Goal: Information Seeking & Learning: Check status

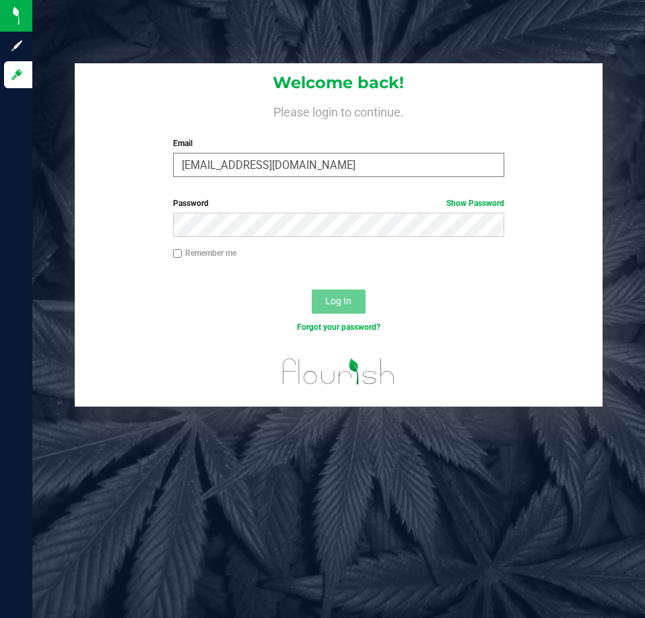
type input "[EMAIL_ADDRESS][DOMAIN_NAME]"
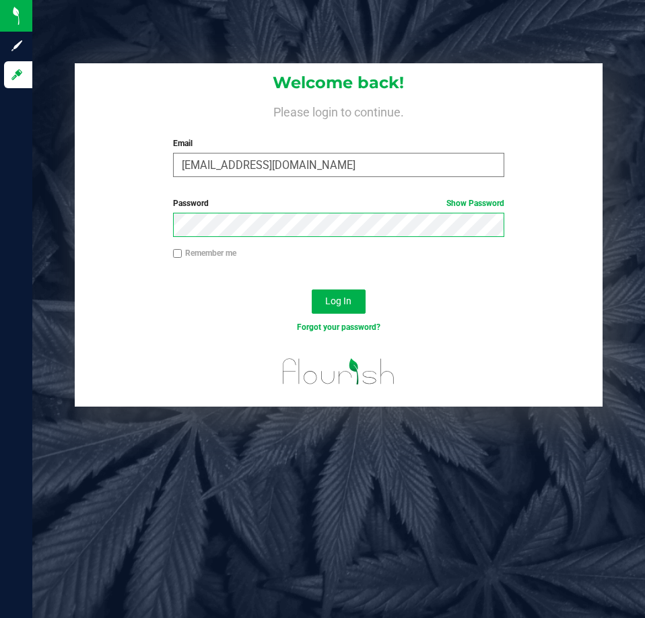
click at [312, 289] on button "Log In" at bounding box center [339, 301] width 54 height 24
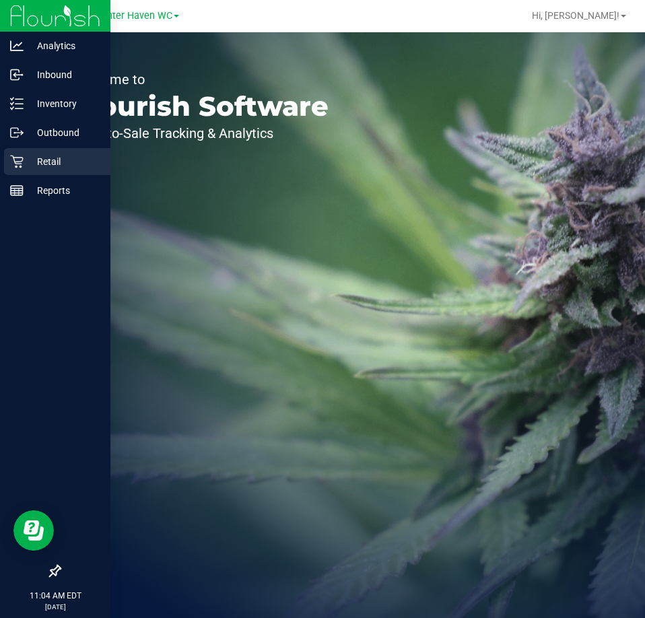
click at [28, 154] on p "Retail" at bounding box center [64, 161] width 81 height 16
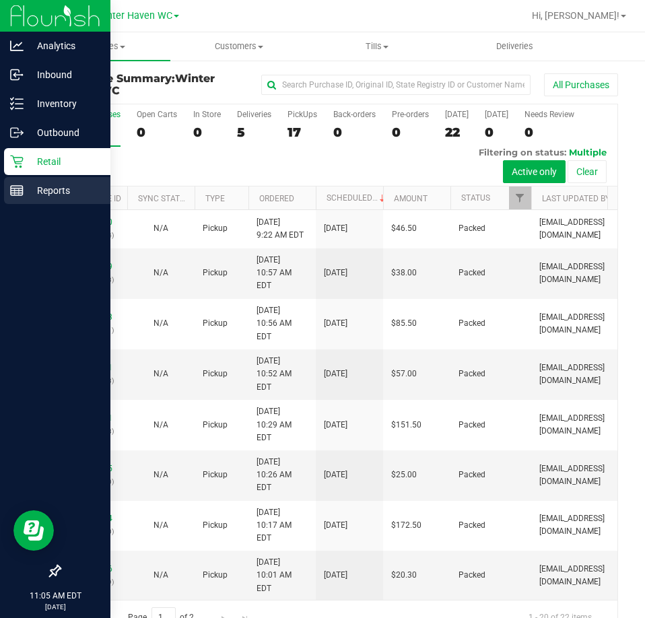
click at [29, 188] on p "Reports" at bounding box center [64, 190] width 81 height 16
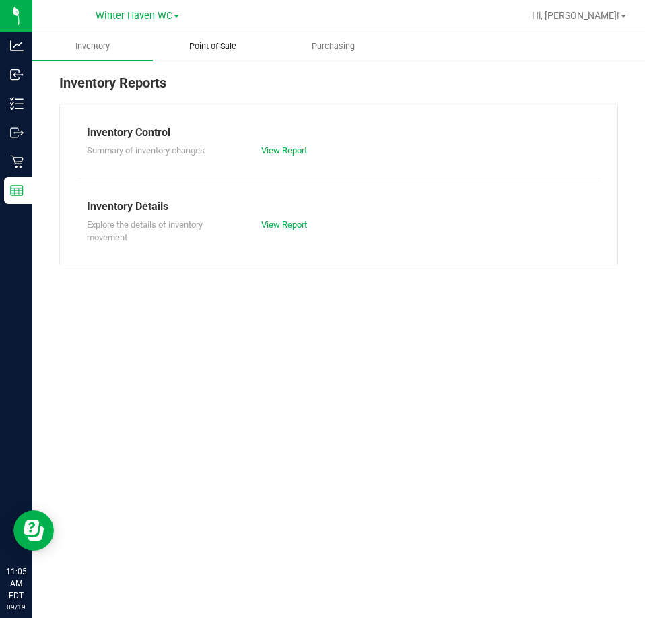
click at [199, 51] on span "Point of Sale" at bounding box center [212, 46] width 83 height 12
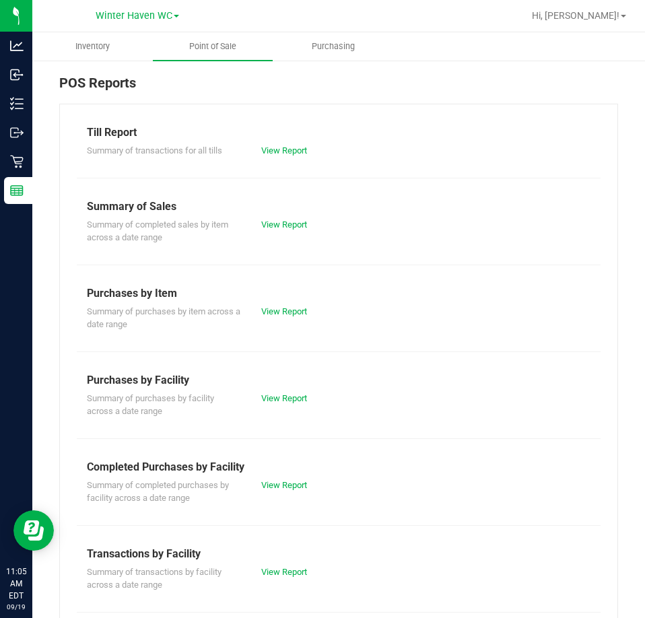
drag, startPoint x: 156, startPoint y: 129, endPoint x: 73, endPoint y: 121, distance: 83.1
click at [73, 121] on div "Till Report Summary of transactions for all tills View Report Summary of Sales …" at bounding box center [338, 445] width 558 height 682
click at [189, 159] on div "Till Report Summary of transactions for all tills View Report Summary of Sales …" at bounding box center [338, 445] width 558 height 682
click at [276, 152] on link "View Report" at bounding box center [284, 150] width 46 height 10
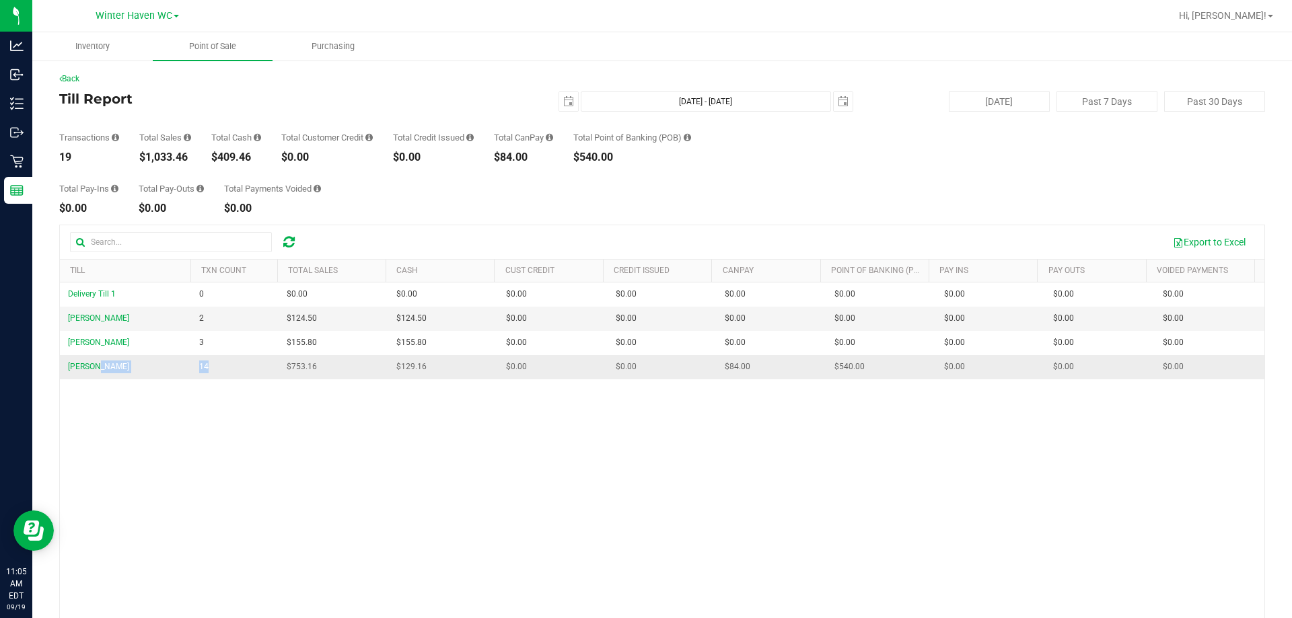
drag, startPoint x: 217, startPoint y: 367, endPoint x: 184, endPoint y: 371, distance: 33.3
click at [184, 371] on tr "JEAN-YU 14 $753.16 $129.16 $0.00 $0.00 $0.00 $84.00 $0.00 $540.00 $0.00 $0.00 $…" at bounding box center [662, 367] width 1204 height 24
click at [215, 427] on div "Delivery Till 1 0 $0.00 $0.00 $0.00 $0.00 $0.00 $0.00 $0.00 $0.00 $0.00 $0.00 $…" at bounding box center [662, 478] width 1204 height 390
drag, startPoint x: 230, startPoint y: 322, endPoint x: 187, endPoint y: 326, distance: 43.2
click at [187, 326] on tr "JAMES-BROWN 2 $124.50 $124.50 $0.00 $0.00 $0.00 $0.00 $0.00 $0.00 $0.00 $0.00 $…" at bounding box center [662, 319] width 1204 height 24
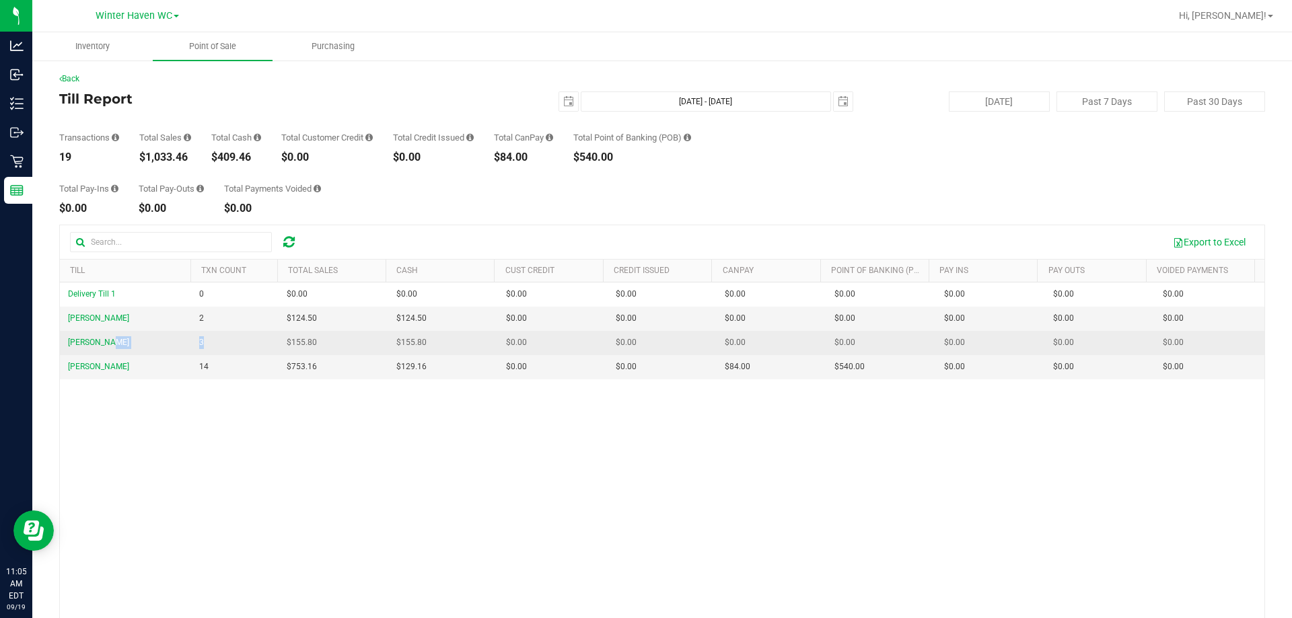
drag, startPoint x: 211, startPoint y: 338, endPoint x: 188, endPoint y: 344, distance: 23.8
click at [188, 344] on tr "JAMES-OTTO 3 $155.80 $155.80 $0.00 $0.00 $0.00 $0.00 $0.00 $0.00 $0.00 $0.00 $0…" at bounding box center [662, 343] width 1204 height 24
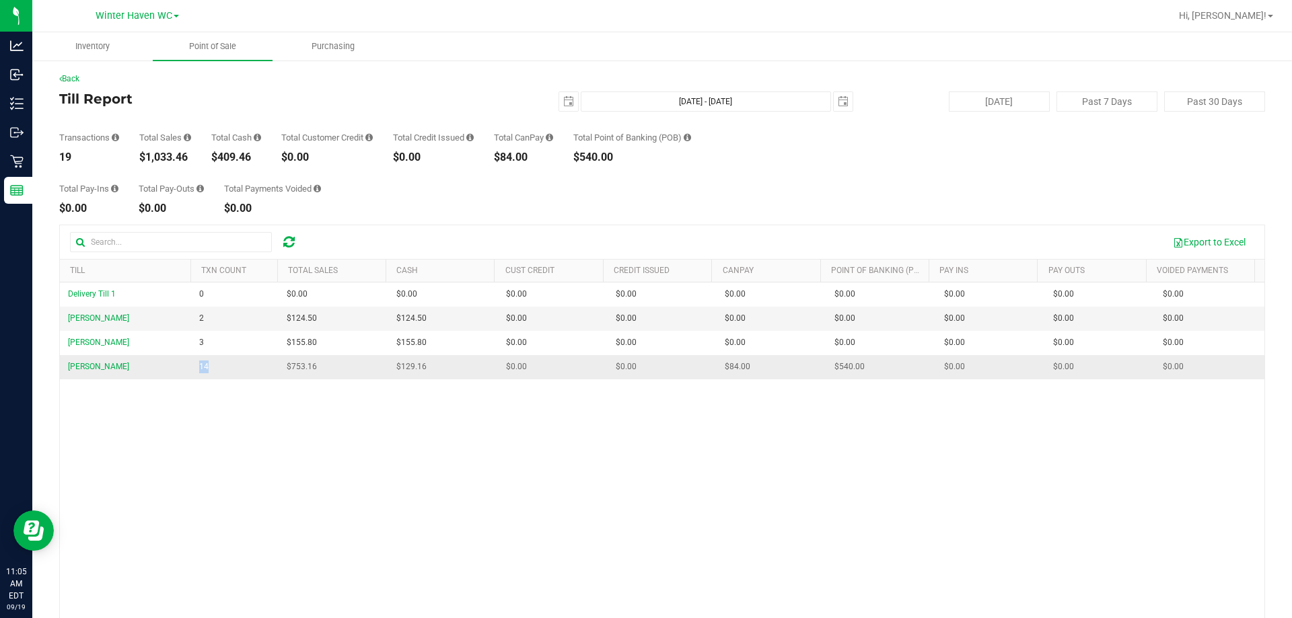
drag, startPoint x: 214, startPoint y: 361, endPoint x: 196, endPoint y: 363, distance: 18.3
click at [196, 363] on td "14" at bounding box center [234, 367] width 87 height 24
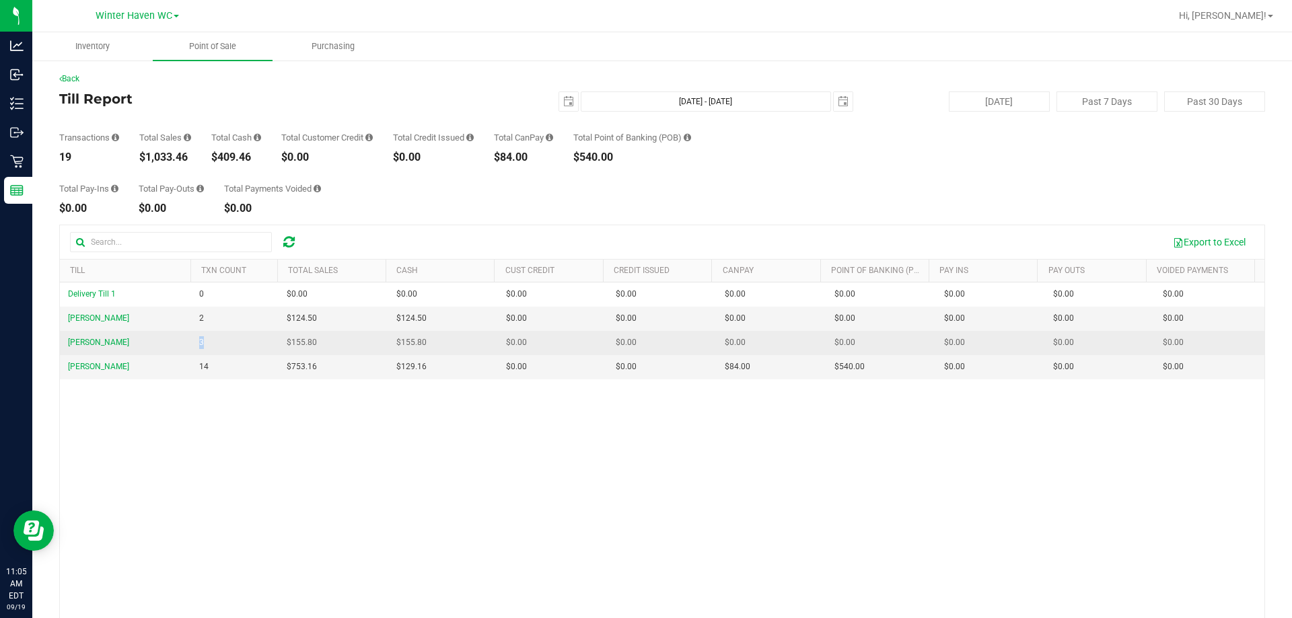
drag, startPoint x: 213, startPoint y: 342, endPoint x: 197, endPoint y: 340, distance: 16.3
click at [197, 340] on td "3" at bounding box center [234, 343] width 87 height 24
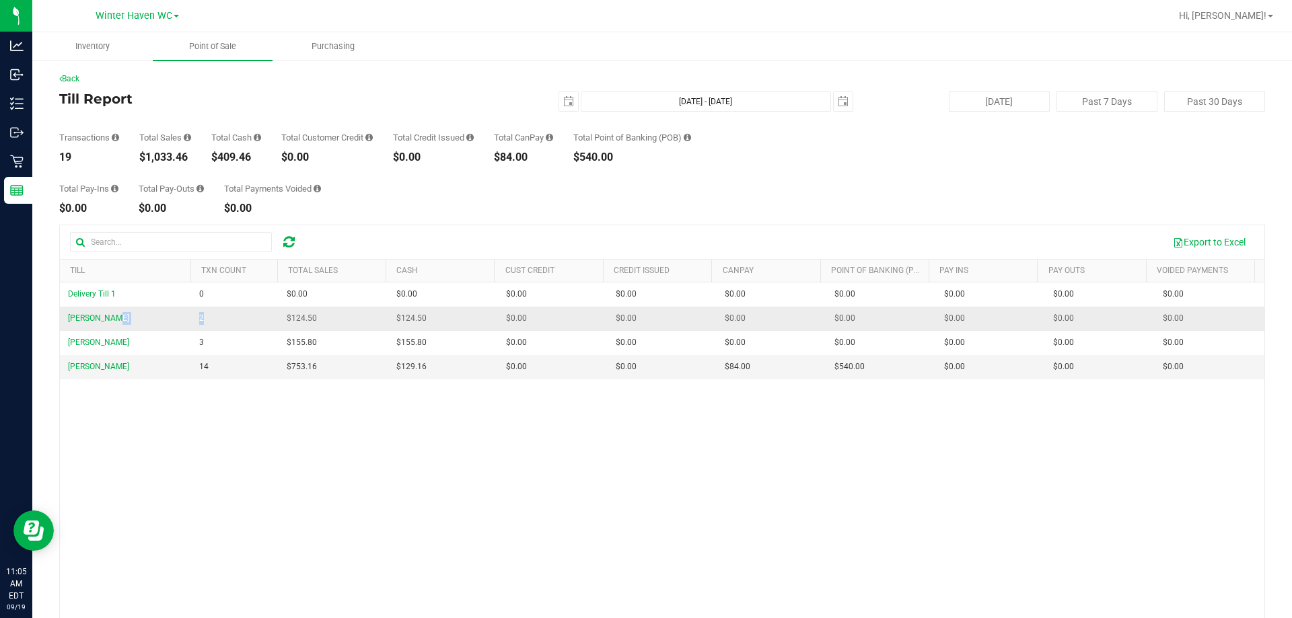
drag, startPoint x: 213, startPoint y: 320, endPoint x: 184, endPoint y: 320, distance: 28.9
click at [184, 320] on tr "JAMES-BROWN 2 $124.50 $124.50 $0.00 $0.00 $0.00 $0.00 $0.00 $0.00 $0.00 $0.00 $…" at bounding box center [662, 319] width 1204 height 24
click at [221, 402] on div "Delivery Till 1 0 $0.00 $0.00 $0.00 $0.00 $0.00 $0.00 $0.00 $0.00 $0.00 $0.00 $…" at bounding box center [662, 478] width 1204 height 390
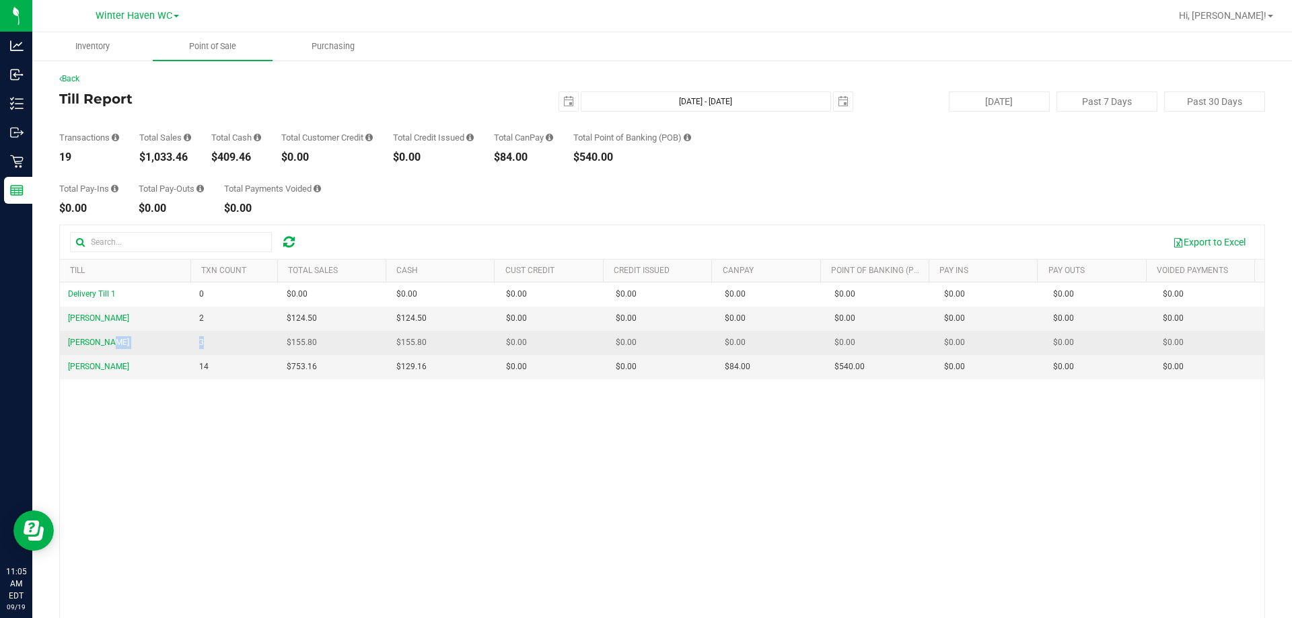
drag, startPoint x: 146, startPoint y: 345, endPoint x: 225, endPoint y: 344, distance: 79.4
click at [225, 344] on tr "JAMES-OTTO 3 $155.80 $155.80 $0.00 $0.00 $0.00 $0.00 $0.00 $0.00 $0.00 $0.00 $0…" at bounding box center [662, 343] width 1204 height 24
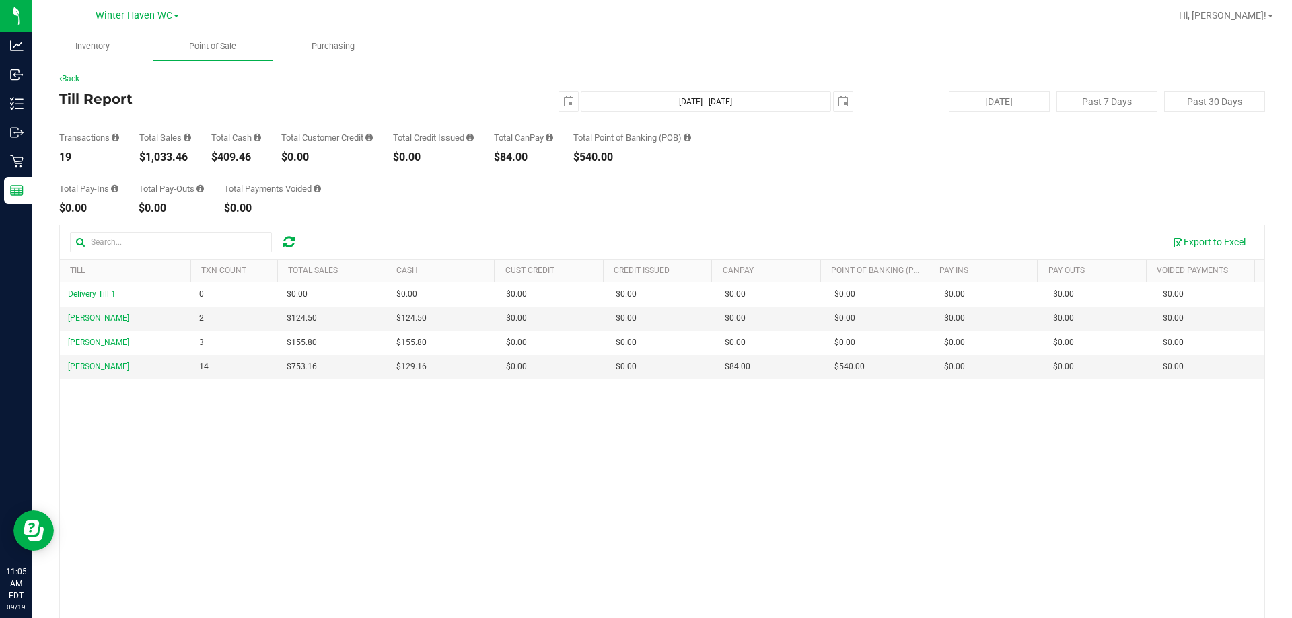
click at [184, 464] on div "Delivery Till 1 0 $0.00 $0.00 $0.00 $0.00 $0.00 $0.00 $0.00 $0.00 $0.00 $0.00 $…" at bounding box center [662, 478] width 1204 height 390
drag, startPoint x: 228, startPoint y: 317, endPoint x: 181, endPoint y: 322, distance: 47.4
click at [179, 322] on tr "JAMES-BROWN 2 $124.50 $124.50 $0.00 $0.00 $0.00 $0.00 $0.00 $0.00 $0.00 $0.00 $…" at bounding box center [662, 319] width 1204 height 24
drag, startPoint x: 229, startPoint y: 374, endPoint x: 195, endPoint y: 374, distance: 34.3
click at [196, 373] on td "14" at bounding box center [234, 367] width 87 height 24
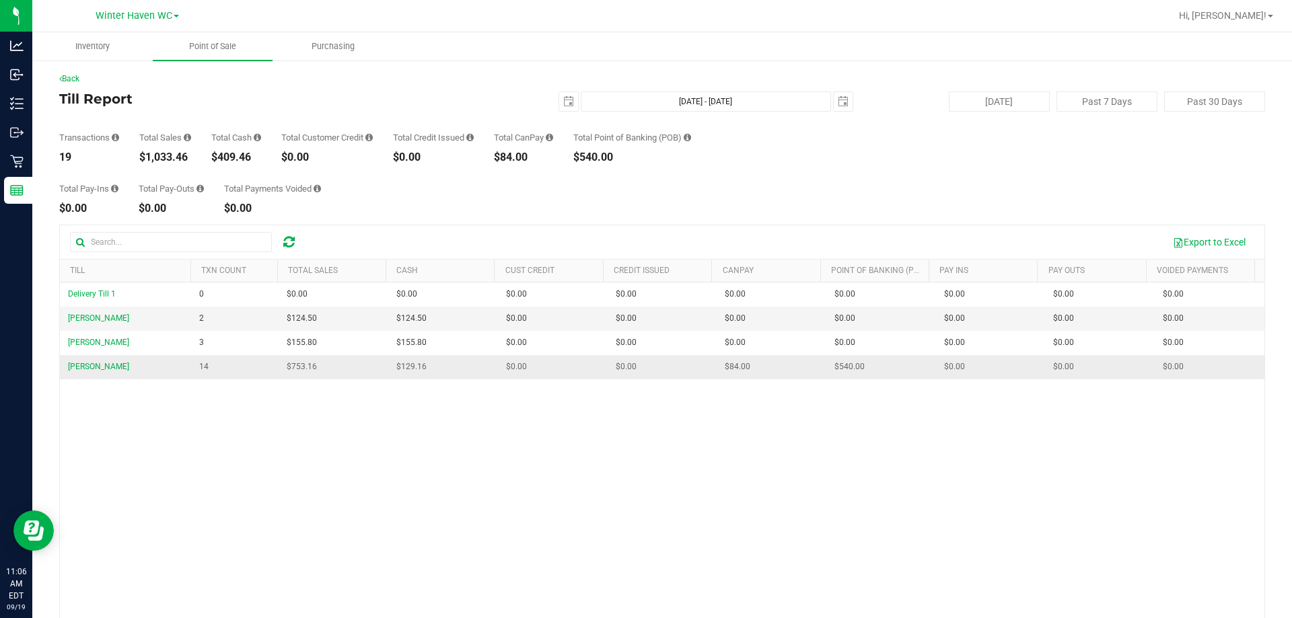
click at [223, 378] on td "14" at bounding box center [234, 367] width 87 height 24
click at [213, 381] on div "Delivery Till 1 0 $0.00 $0.00 $0.00 $0.00 $0.00 $0.00 $0.00 $0.00 $0.00 $0.00 $…" at bounding box center [662, 478] width 1204 height 390
drag, startPoint x: 314, startPoint y: 371, endPoint x: 191, endPoint y: 377, distance: 122.6
click at [191, 377] on tr "JEAN-YU 14 $753.16 $129.16 $0.00 $0.00 $0.00 $84.00 $0.00 $540.00 $0.00 $0.00 $…" at bounding box center [662, 367] width 1204 height 24
click at [155, 15] on span "Winter Haven WC" at bounding box center [134, 16] width 77 height 12
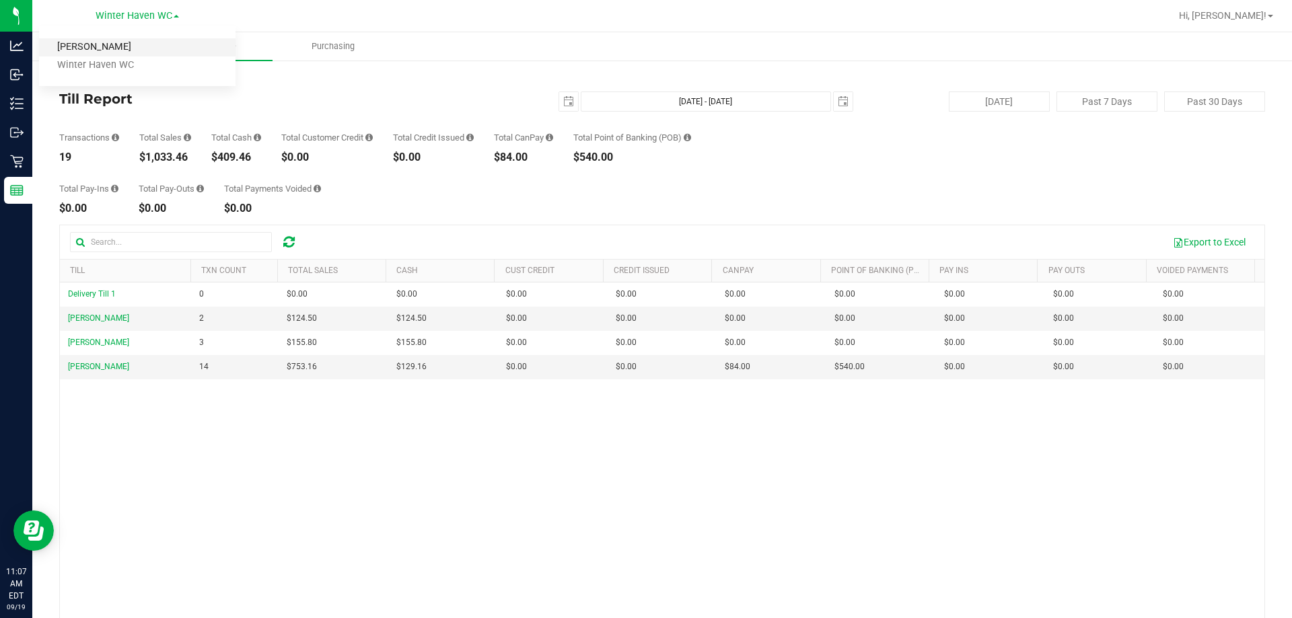
click at [133, 50] on link "Sebring WC" at bounding box center [137, 47] width 196 height 18
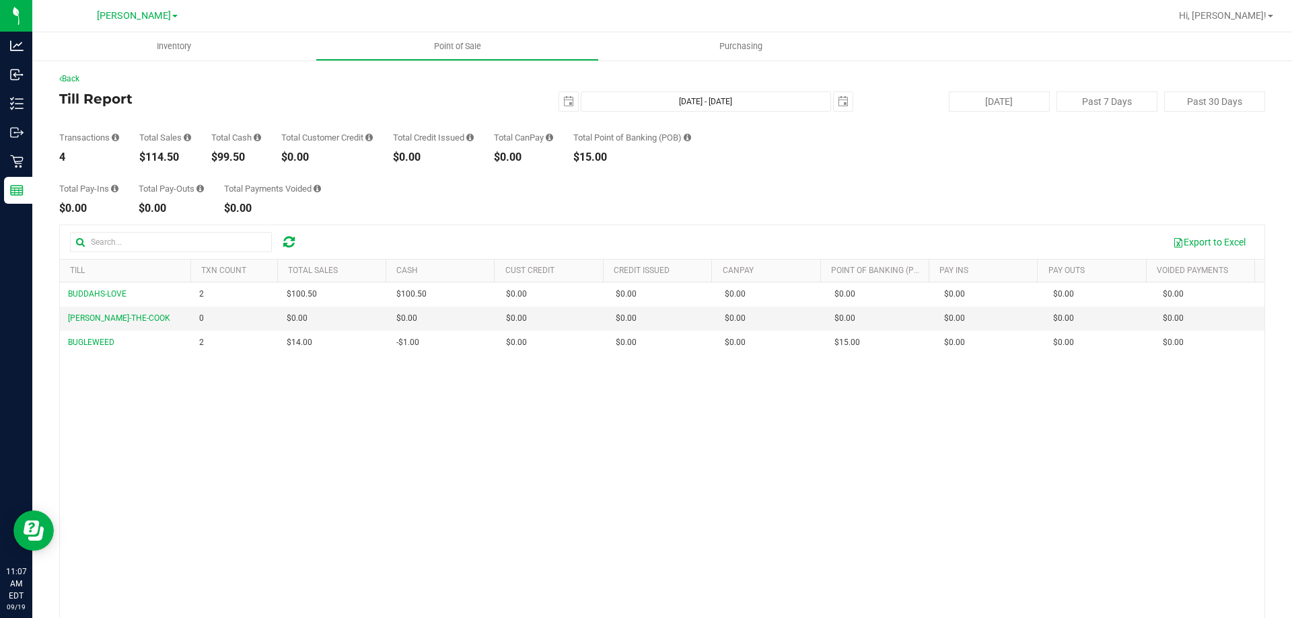
click at [399, 220] on div "Back Till Report 2025-09-19 Sep 19, 2025 - Sep 19, 2025 2025-09-19 Today Past 7…" at bounding box center [662, 389] width 1206 height 632
click at [559, 103] on span "select" at bounding box center [568, 101] width 19 height 19
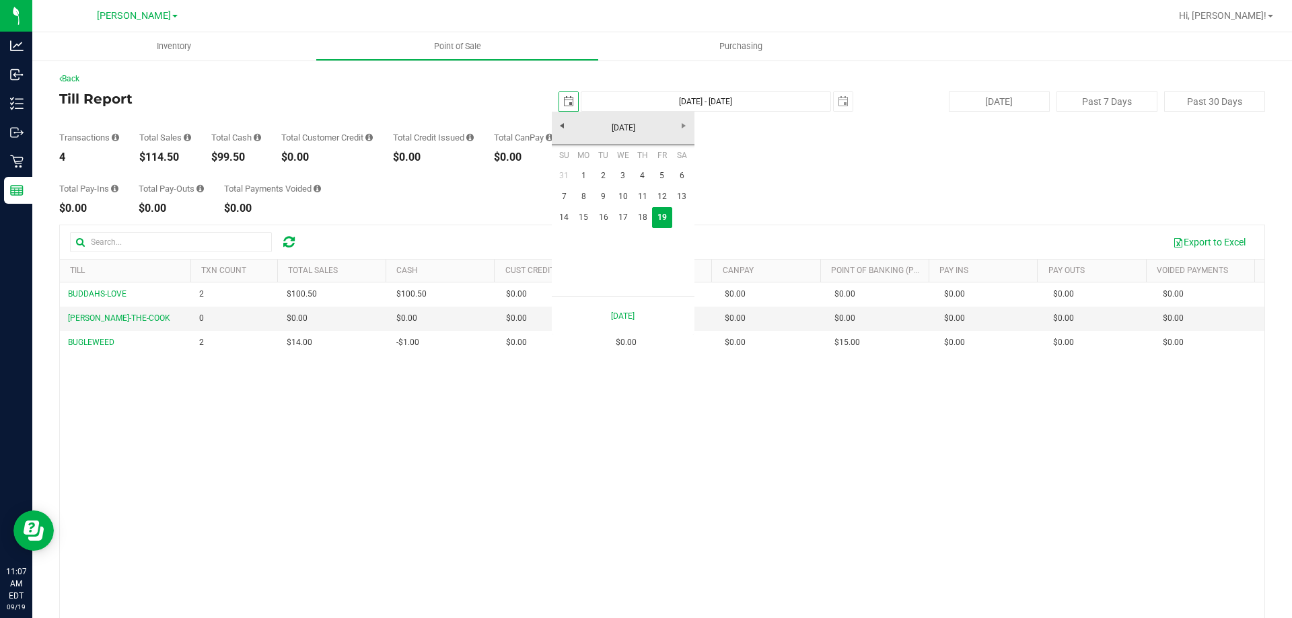
scroll to position [0, 34]
click at [639, 211] on link "18" at bounding box center [642, 217] width 20 height 21
type input "2025-09-18"
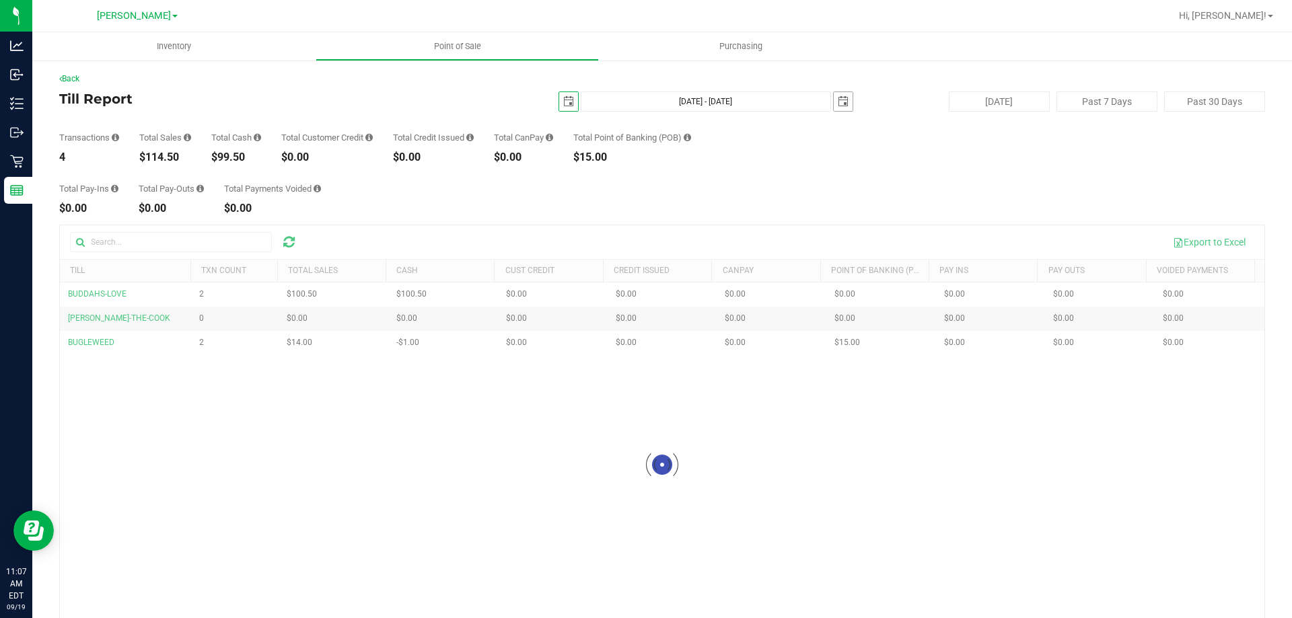
click at [644, 97] on span "select" at bounding box center [843, 101] width 11 height 11
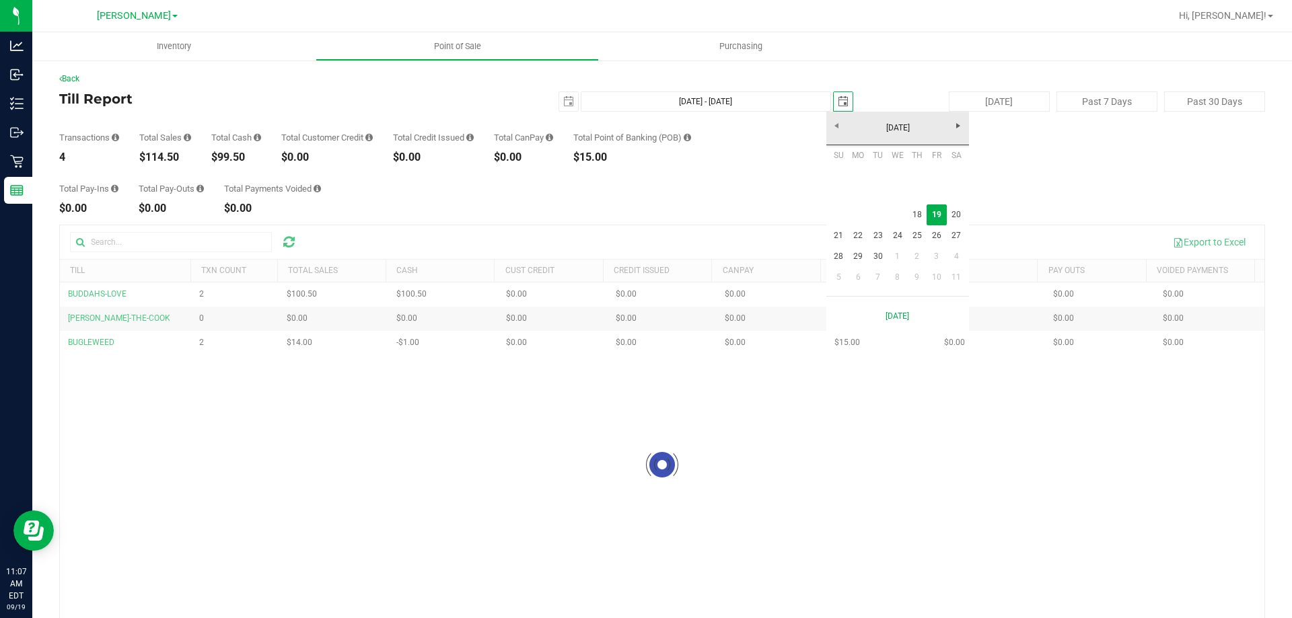
scroll to position [0, 34]
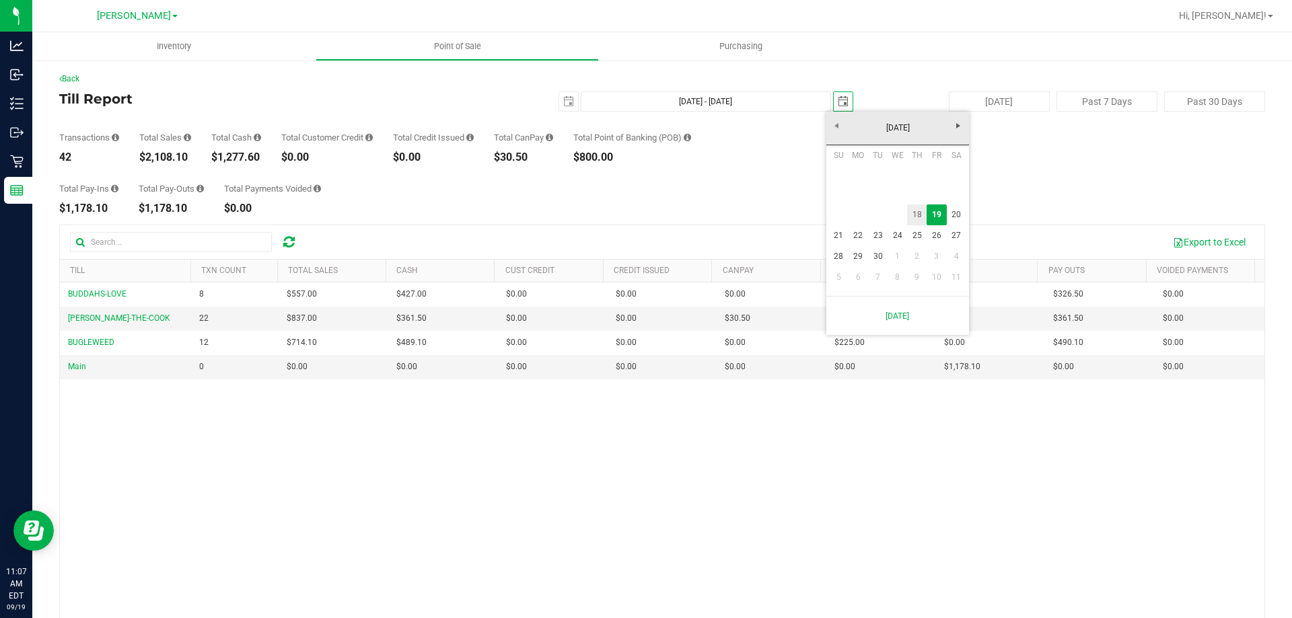
click at [644, 208] on link "18" at bounding box center [917, 215] width 20 height 21
type input "Sep 18, 2025 - Sep 18, 2025"
type input "2025-09-18"
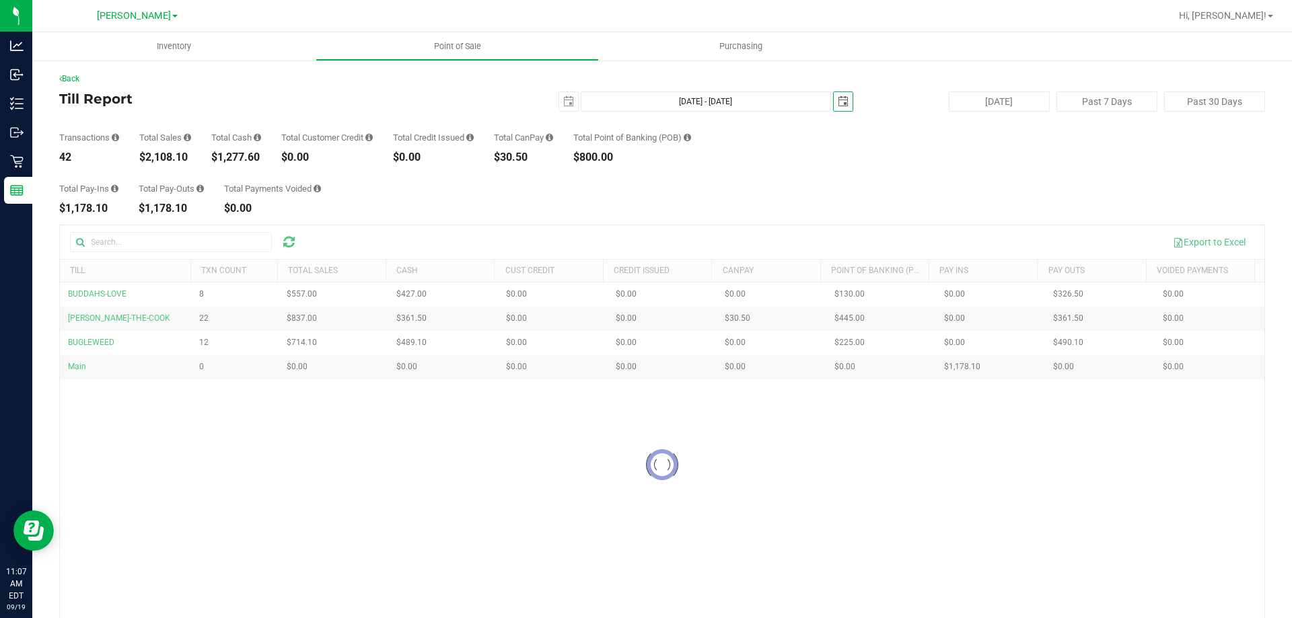
click at [644, 202] on div "Total Pay-Ins $1,178.10 Total Pay-Outs $1,178.10 Total Payments Voided $0.00" at bounding box center [662, 188] width 1206 height 51
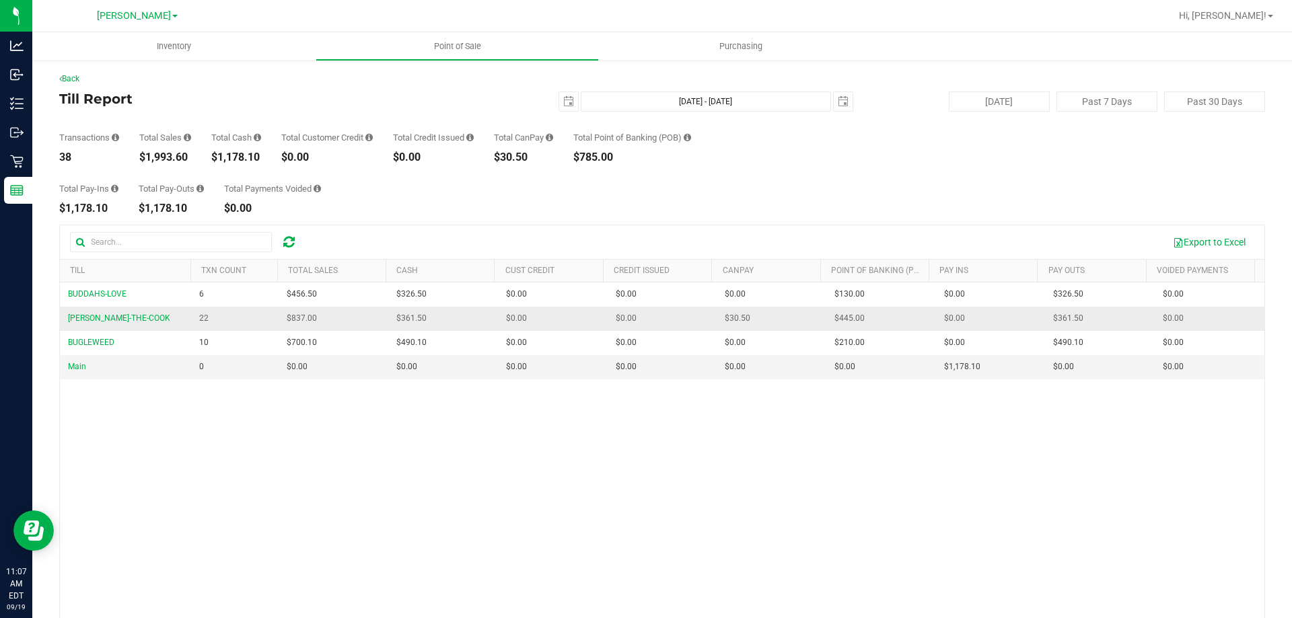
drag, startPoint x: 224, startPoint y: 318, endPoint x: 184, endPoint y: 322, distance: 39.8
click at [195, 320] on td "22" at bounding box center [234, 319] width 87 height 24
click at [295, 442] on div "BUDDAHS-LOVE 6 $456.50 $326.50 $0.00 $0.00 $0.00 $0.00 $0.00 $130.00 $0.00 $0.0…" at bounding box center [662, 478] width 1204 height 390
click at [282, 447] on div "BUDDAHS-LOVE 6 $456.50 $326.50 $0.00 $0.00 $0.00 $0.00 $0.00 $130.00 $0.00 $0.0…" at bounding box center [662, 478] width 1204 height 390
click at [264, 439] on div "BUDDAHS-LOVE 6 $456.50 $326.50 $0.00 $0.00 $0.00 $0.00 $0.00 $130.00 $0.00 $0.0…" at bounding box center [662, 478] width 1204 height 390
